Goal: Navigation & Orientation: Find specific page/section

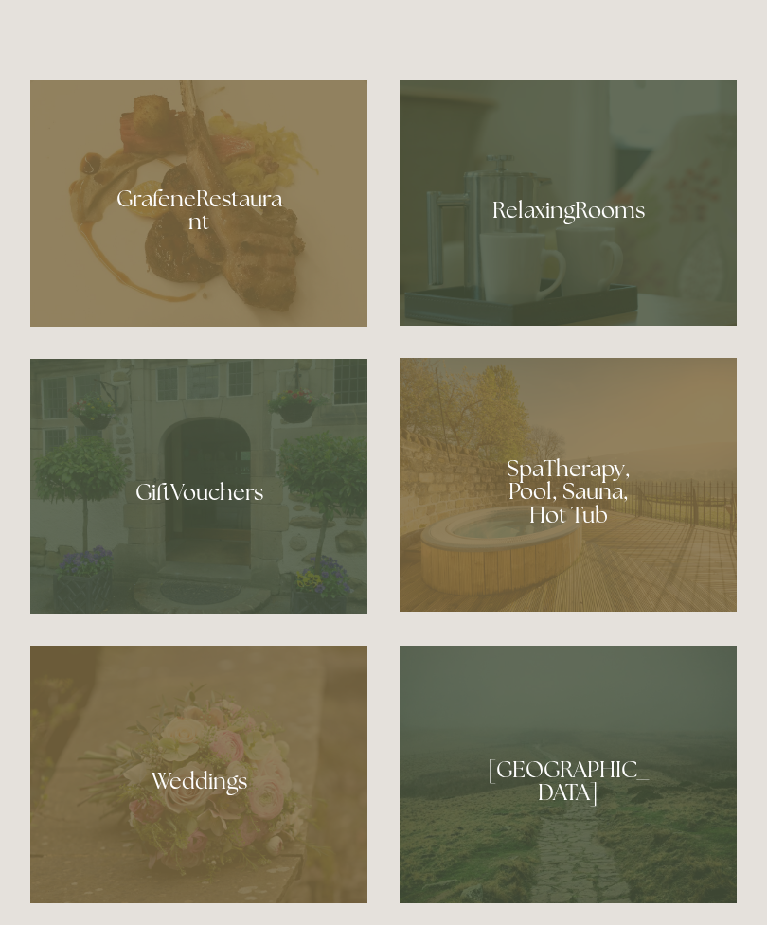
scroll to position [1330, 0]
click at [232, 324] on div at bounding box center [198, 203] width 337 height 246
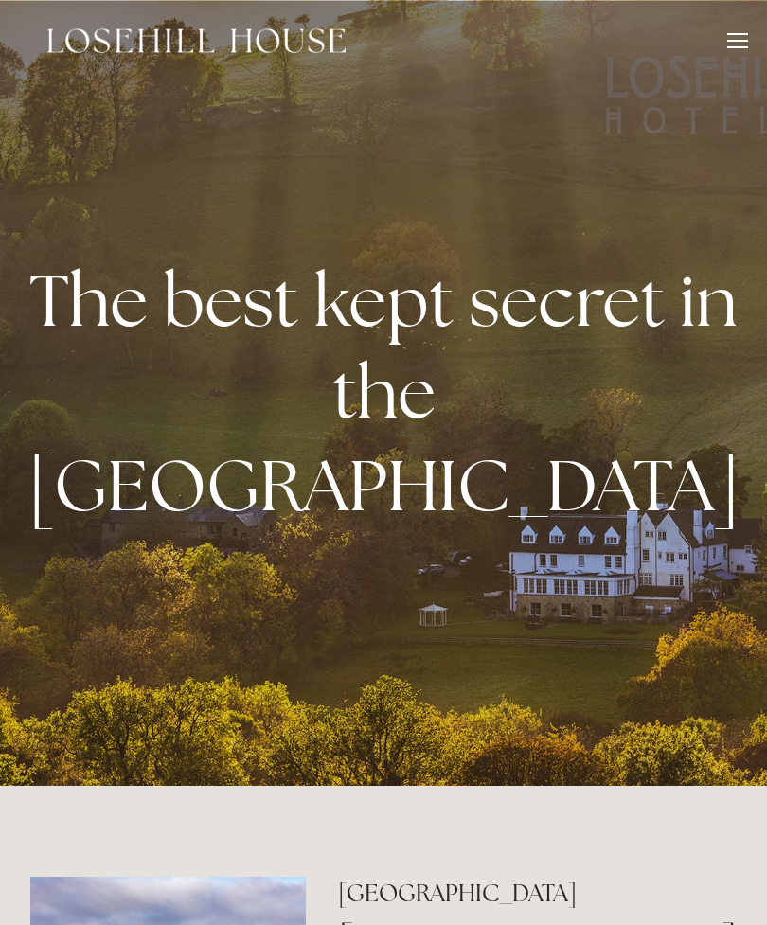
scroll to position [1390, 0]
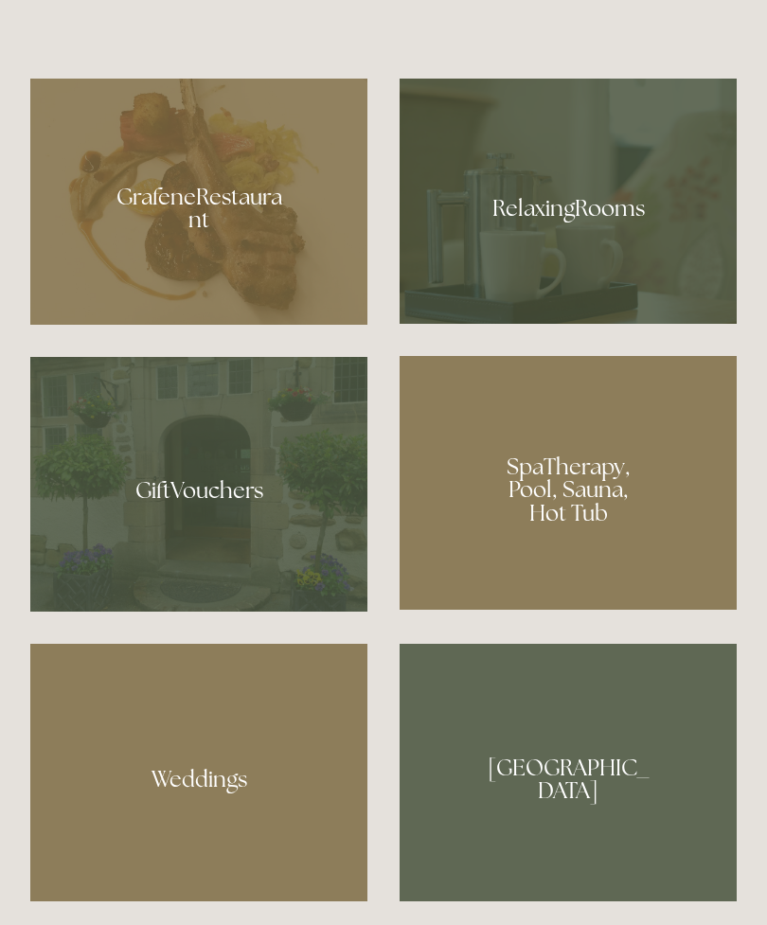
scroll to position [1332, 0]
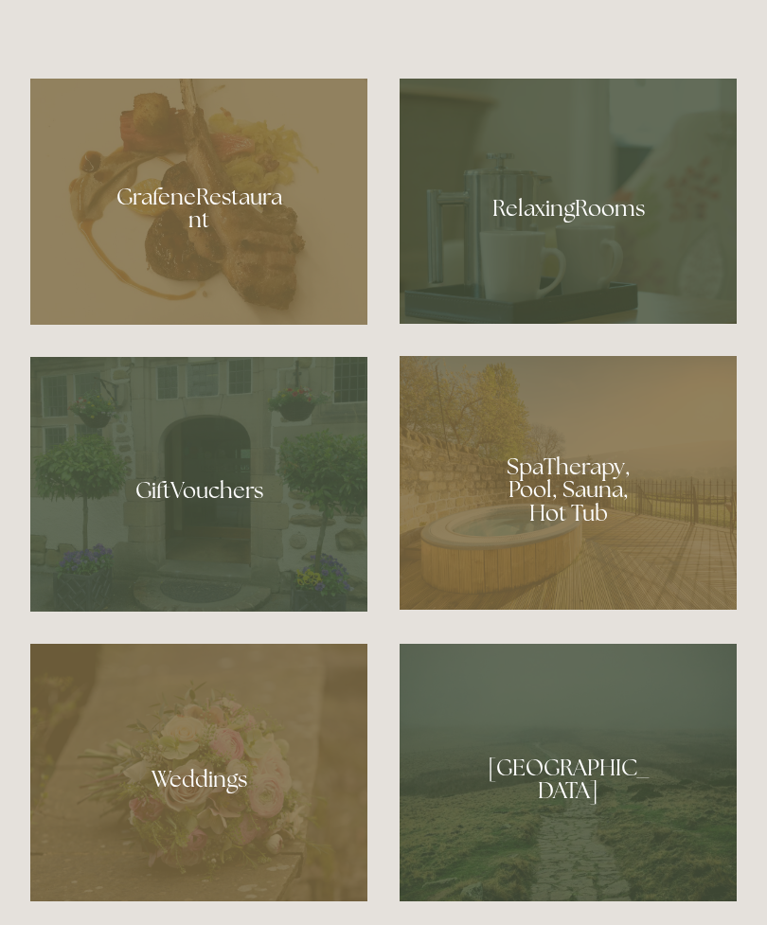
click at [263, 325] on div at bounding box center [198, 202] width 337 height 246
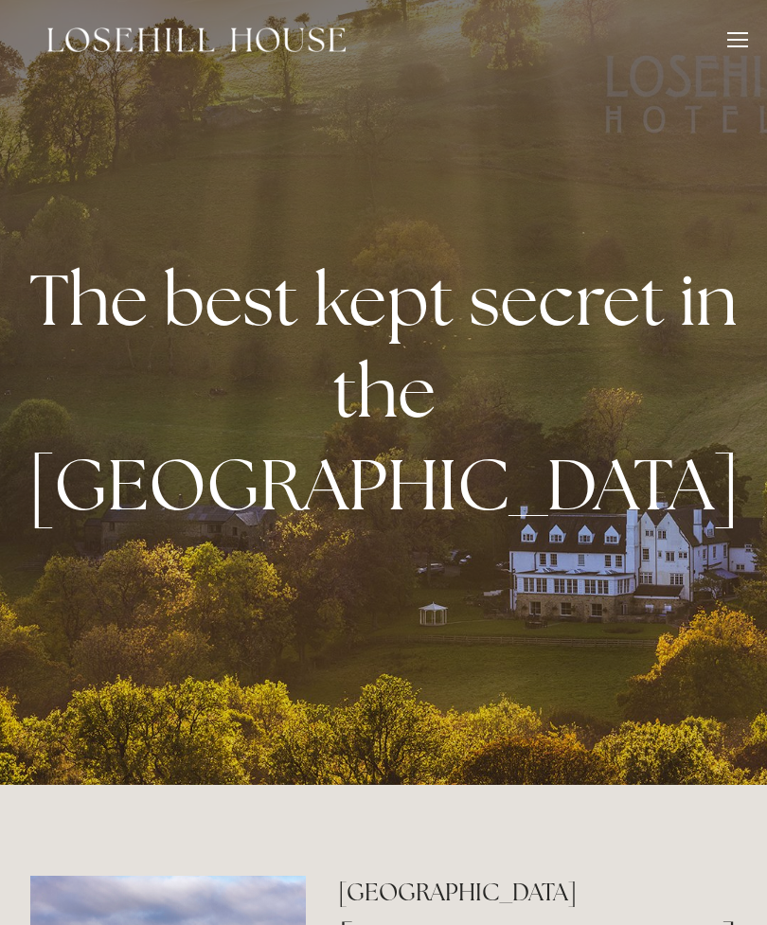
scroll to position [0, 0]
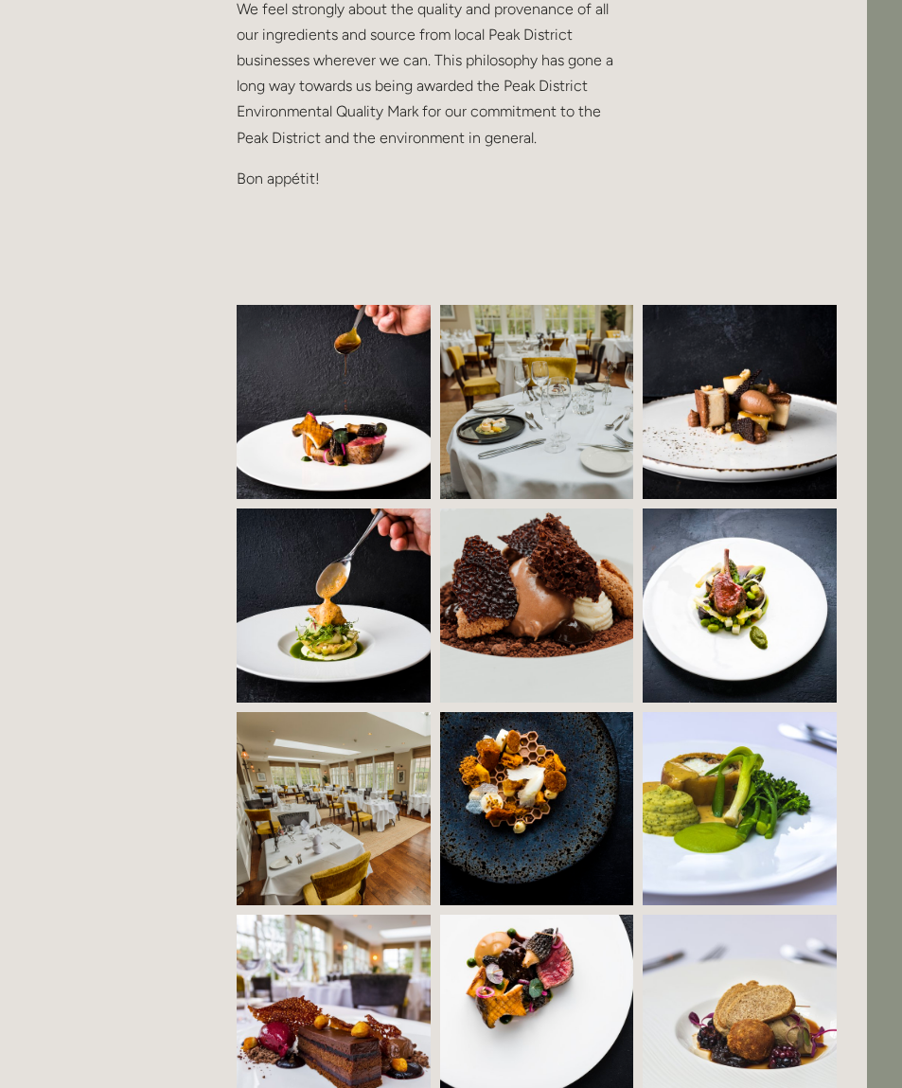
scroll to position [988, 35]
